Goal: Navigation & Orientation: Go to known website

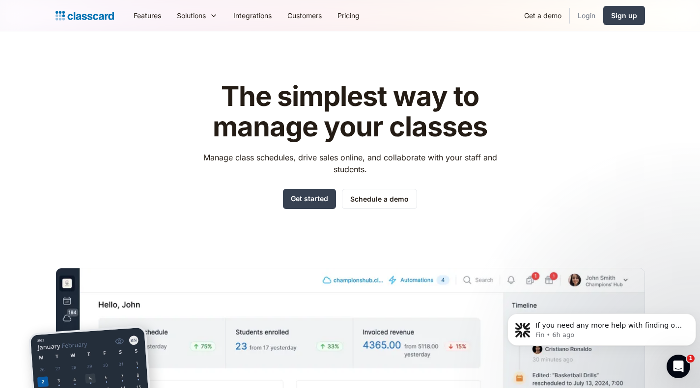
click at [583, 14] on link "Login" at bounding box center [586, 15] width 33 height 22
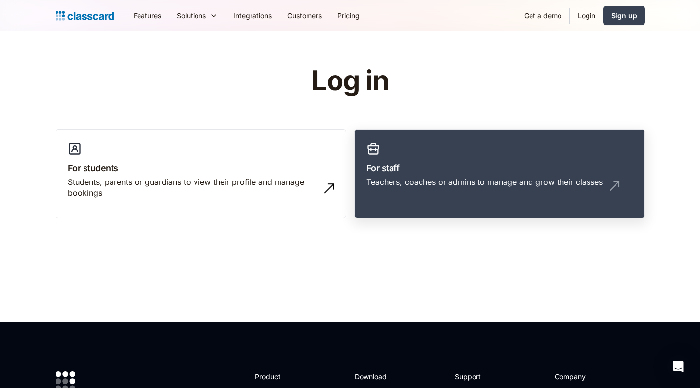
click at [388, 171] on h3 "For staff" at bounding box center [499, 168] width 266 height 13
